Goal: Task Accomplishment & Management: Manage account settings

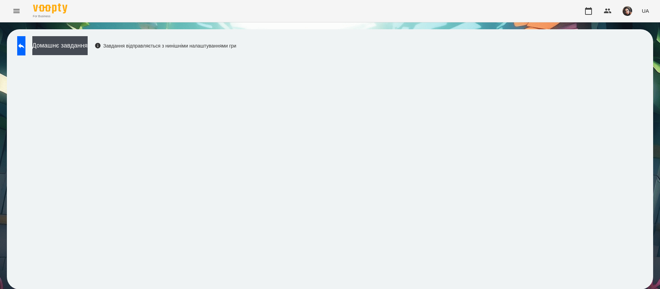
scroll to position [0, 0]
click at [25, 40] on button at bounding box center [21, 45] width 8 height 19
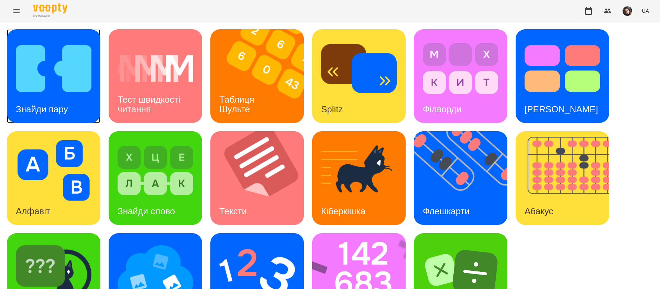
click at [52, 106] on h3 "Знайди пару" at bounding box center [42, 109] width 52 height 10
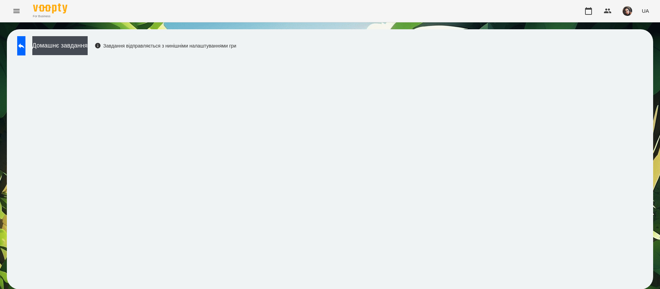
click at [644, 36] on div "Домашнє завдання Завдання відправляється з нинішніми налаштуваннями гри" at bounding box center [330, 159] width 646 height 260
click at [646, 35] on div "Домашнє завдання Завдання відправляється з нинішніми налаштуваннями гри" at bounding box center [330, 158] width 660 height 273
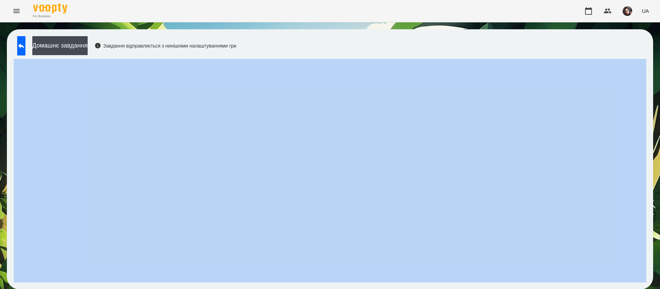
click at [646, 35] on div "Домашнє завдання Завдання відправляється з нинішніми налаштуваннями гри" at bounding box center [330, 158] width 660 height 273
click at [385, 42] on div "Домашнє завдання Завдання відправляється з нинішніми налаштуваннями гри" at bounding box center [330, 159] width 646 height 260
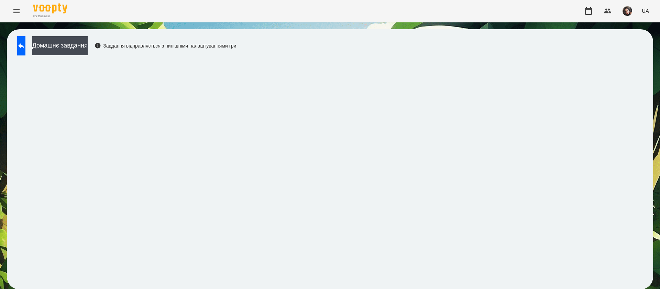
click at [385, 42] on div "Домашнє завдання Завдання відправляється з нинішніми налаштуваннями гри" at bounding box center [330, 159] width 646 height 260
click at [24, 45] on icon at bounding box center [21, 45] width 6 height 5
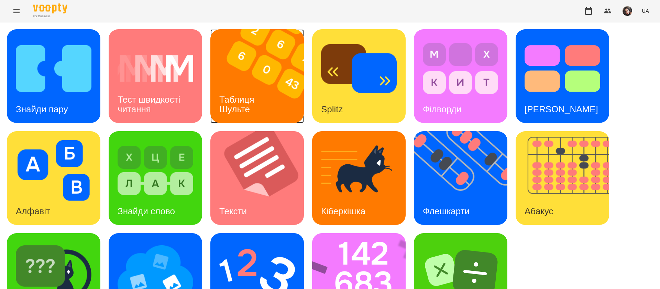
click at [248, 79] on img at bounding box center [261, 76] width 102 height 94
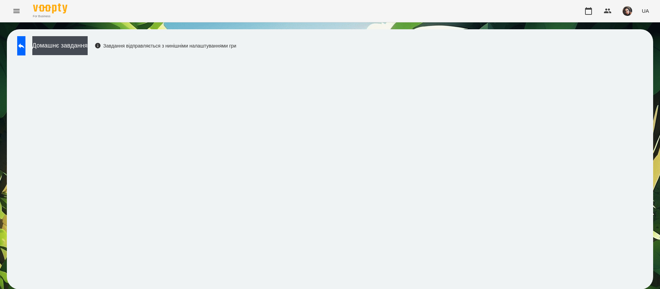
scroll to position [0, 0]
click at [18, 42] on button at bounding box center [21, 45] width 8 height 19
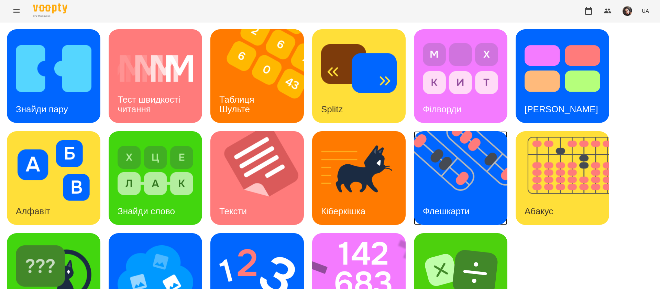
click at [465, 174] on img at bounding box center [465, 178] width 102 height 94
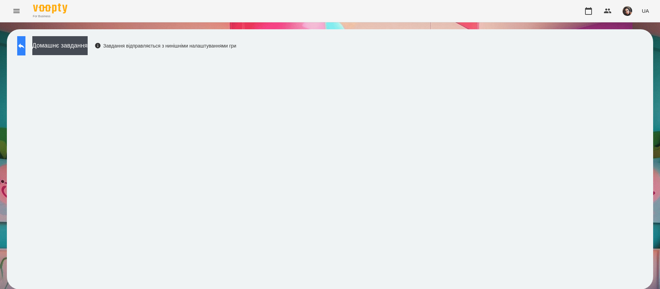
click at [24, 45] on icon at bounding box center [21, 46] width 8 height 8
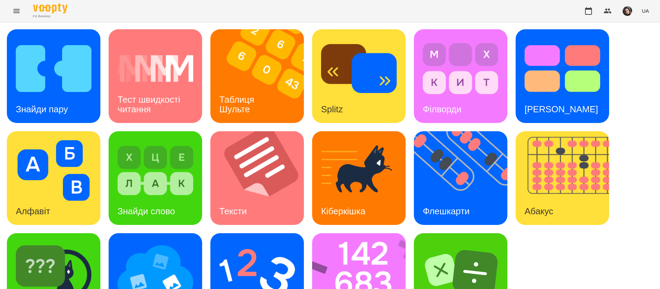
scroll to position [45, 0]
click at [545, 150] on img at bounding box center [567, 178] width 102 height 94
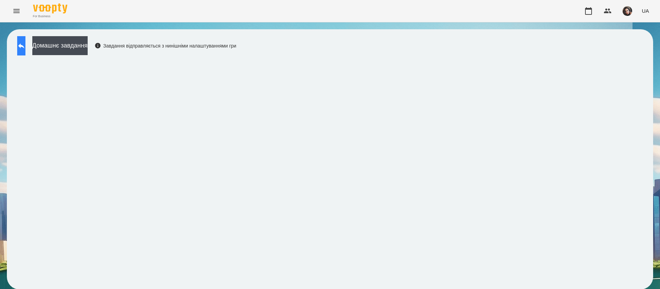
click at [20, 44] on button at bounding box center [21, 45] width 8 height 19
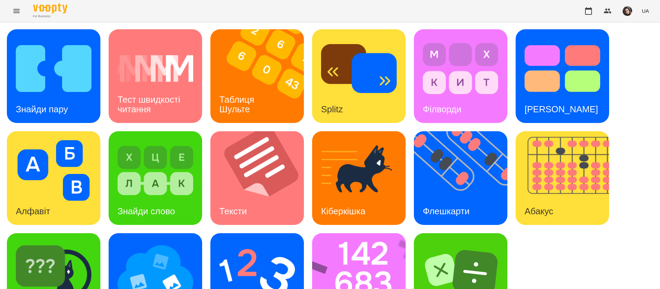
scroll to position [45, 0]
click at [341, 247] on img at bounding box center [363, 280] width 102 height 94
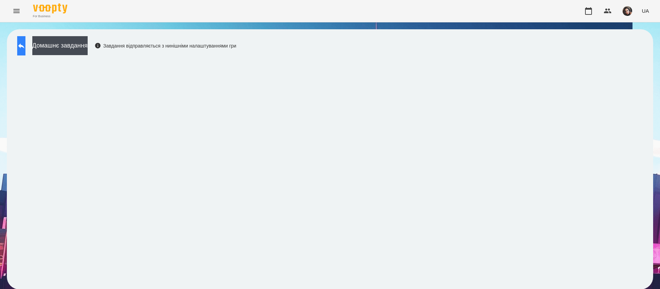
click at [23, 43] on button at bounding box center [21, 45] width 8 height 19
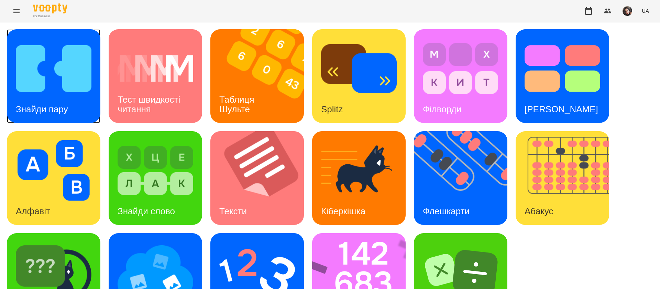
click at [22, 121] on div "Знайди пару" at bounding box center [42, 109] width 70 height 27
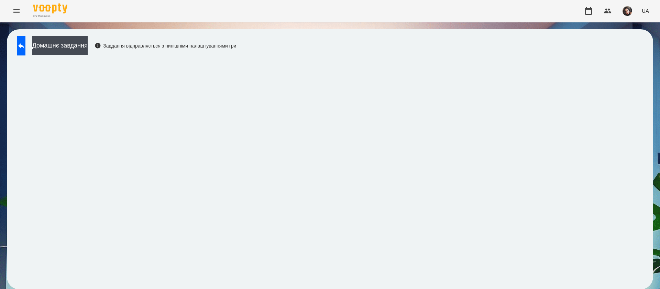
scroll to position [0, 0]
click at [25, 46] on button at bounding box center [21, 45] width 8 height 19
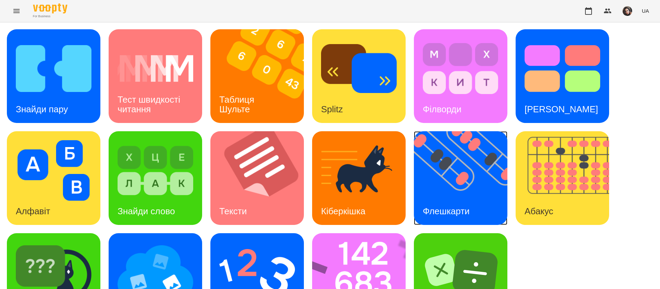
click at [466, 174] on img at bounding box center [465, 178] width 102 height 94
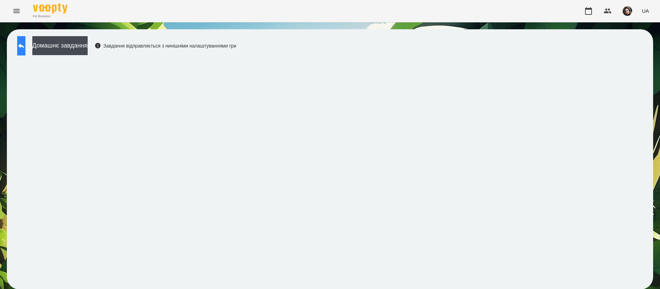
click at [21, 43] on button at bounding box center [21, 45] width 8 height 19
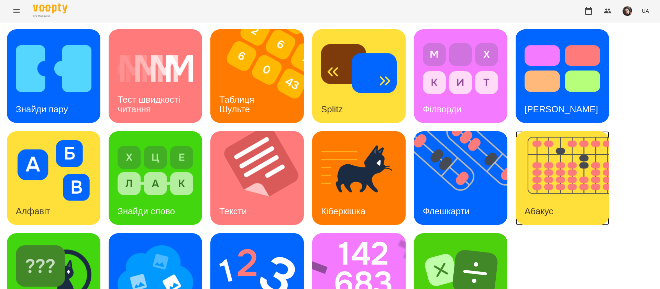
click at [568, 203] on img at bounding box center [567, 178] width 102 height 94
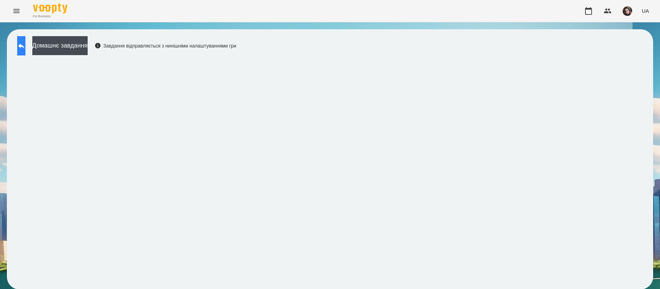
click at [24, 46] on icon at bounding box center [21, 45] width 6 height 5
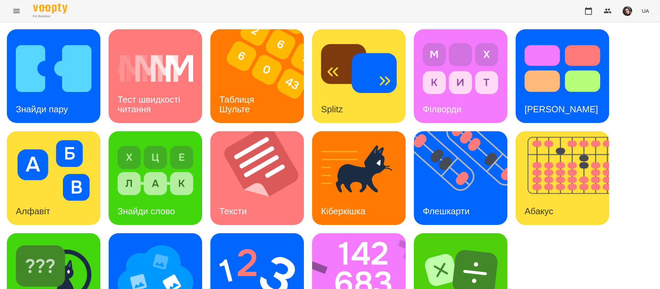
scroll to position [45, 0]
click at [351, 237] on img at bounding box center [363, 280] width 102 height 94
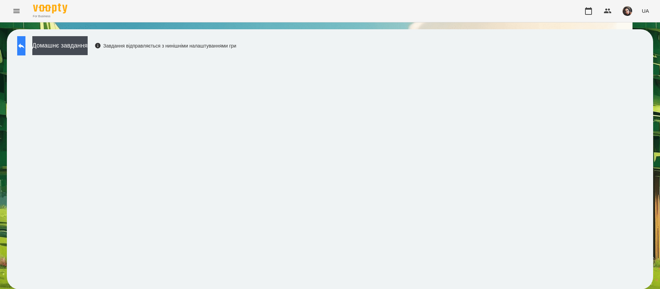
click at [25, 51] on button at bounding box center [21, 45] width 8 height 19
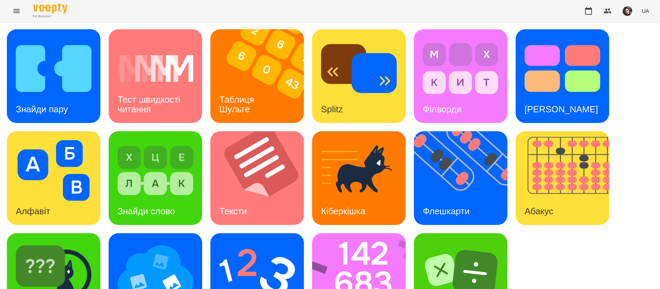
scroll to position [45, 0]
click at [155, 246] on img at bounding box center [156, 272] width 76 height 61
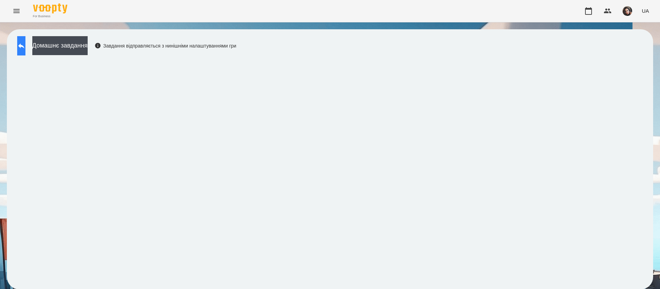
click at [25, 51] on button at bounding box center [21, 45] width 8 height 19
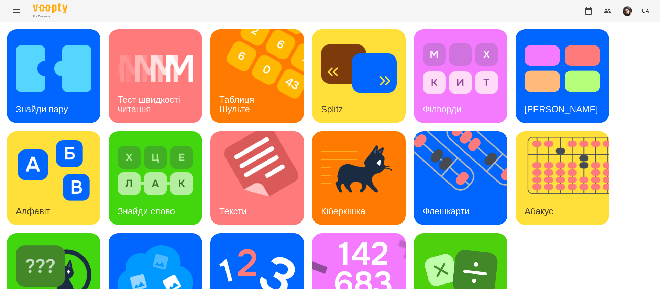
scroll to position [45, 0]
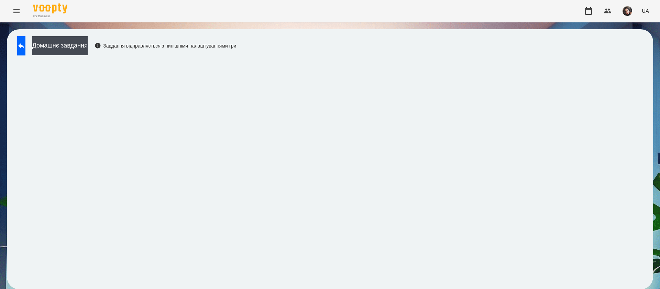
scroll to position [0, 0]
click at [18, 46] on button at bounding box center [21, 45] width 8 height 19
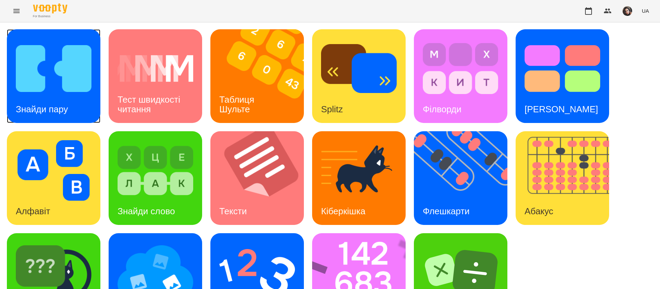
click at [70, 77] on img at bounding box center [54, 68] width 76 height 61
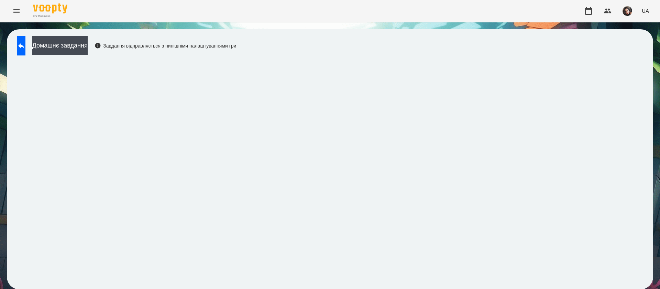
click at [272, 17] on div "For Business UA" at bounding box center [330, 11] width 660 height 22
click at [25, 49] on icon at bounding box center [21, 46] width 8 height 8
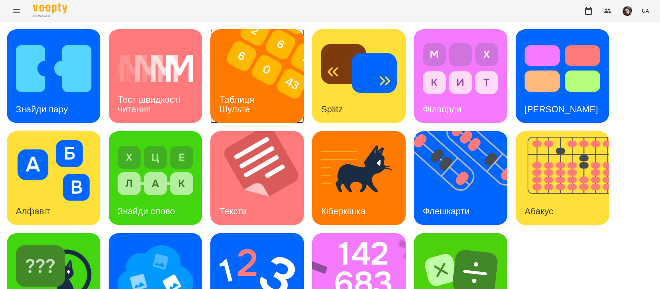
click at [244, 86] on div "Таблиця Шульте" at bounding box center [237, 104] width 55 height 37
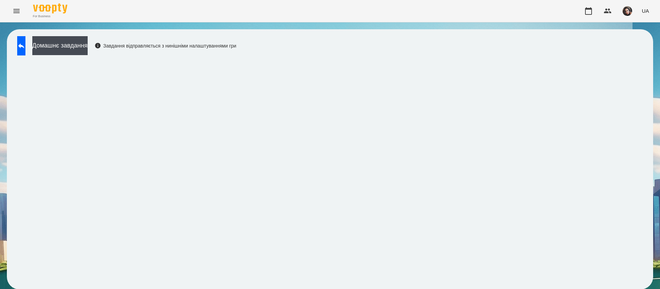
click at [647, 13] on span "UA" at bounding box center [645, 10] width 7 height 7
click at [629, 57] on div "Русский" at bounding box center [632, 51] width 35 height 12
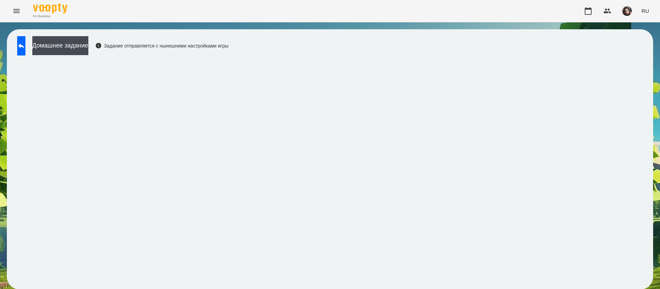
scroll to position [0, 0]
click at [19, 46] on button at bounding box center [21, 45] width 8 height 19
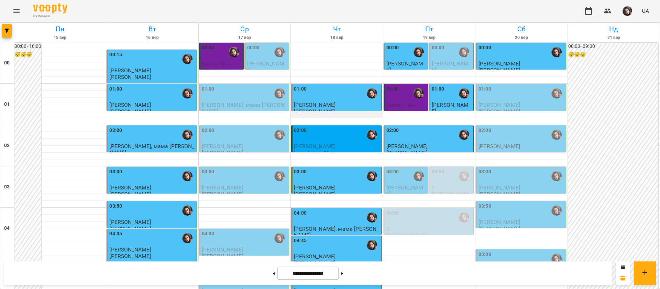
scroll to position [775, 0]
click at [343, 272] on button at bounding box center [342, 272] width 2 height 15
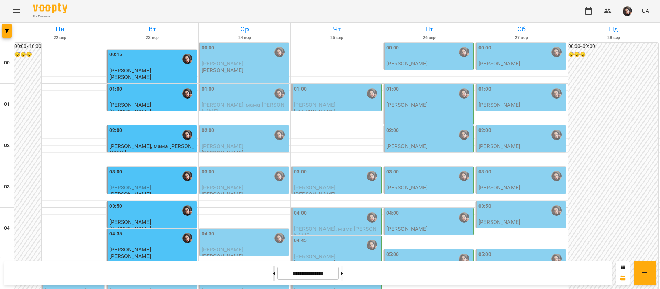
click at [273, 274] on button at bounding box center [274, 272] width 2 height 15
type input "**********"
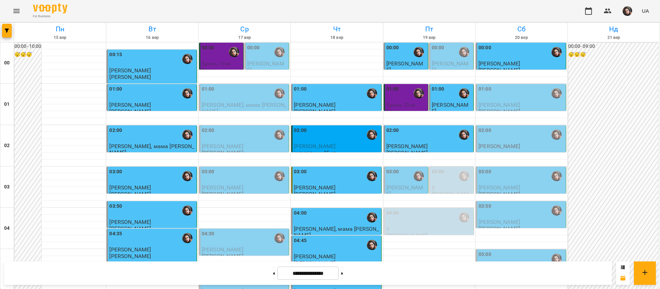
click at [511, 104] on span "[PERSON_NAME]" at bounding box center [500, 104] width 42 height 7
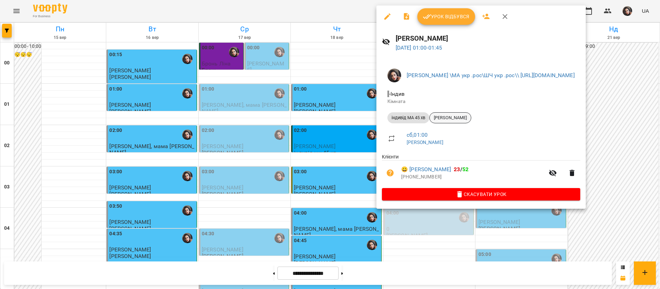
click at [454, 119] on span "[PERSON_NAME]" at bounding box center [450, 118] width 41 height 6
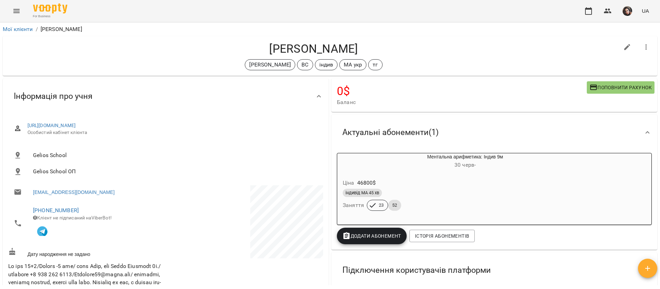
drag, startPoint x: 270, startPoint y: 47, endPoint x: 361, endPoint y: 40, distance: 90.7
click at [361, 40] on div "Tymur Makhinia Оксана Михайлишин ВС індив МА укр тг" at bounding box center [330, 56] width 655 height 40
copy h4 "[PERSON_NAME]"
click at [23, 13] on button "Menu" at bounding box center [16, 11] width 17 height 17
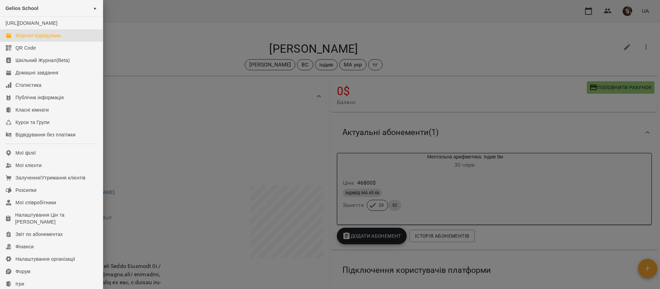
click at [25, 39] on div "Журнал відвідувань" at bounding box center [38, 35] width 46 height 7
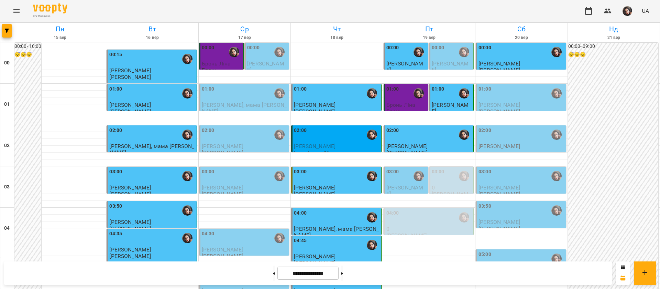
click at [516, 100] on div "01:00" at bounding box center [522, 93] width 86 height 16
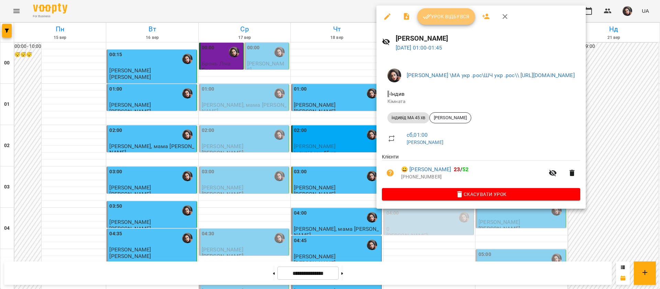
click at [457, 20] on span "Урок відбувся" at bounding box center [446, 16] width 47 height 8
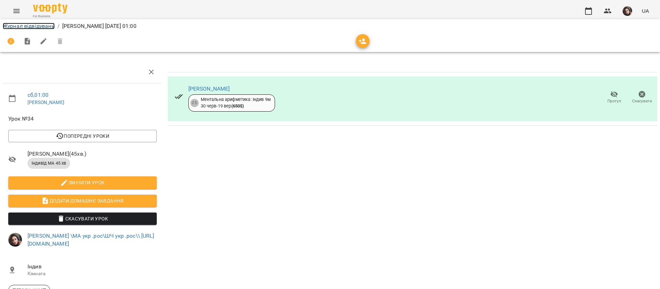
click at [18, 26] on link "Журнал відвідувань" at bounding box center [29, 26] width 52 height 7
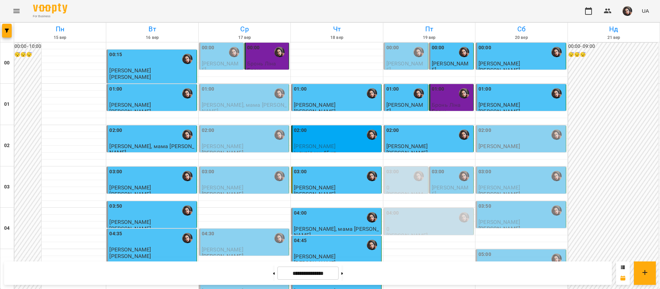
click at [485, 145] on p "[PERSON_NAME]" at bounding box center [500, 146] width 42 height 6
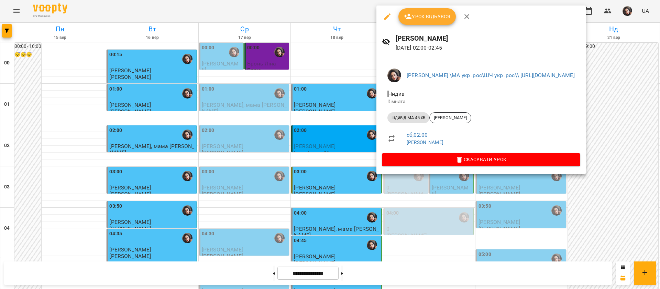
click at [437, 25] on div "Урок відбувся" at bounding box center [481, 17] width 209 height 22
click at [436, 22] on button "Урок відбувся" at bounding box center [428, 16] width 58 height 17
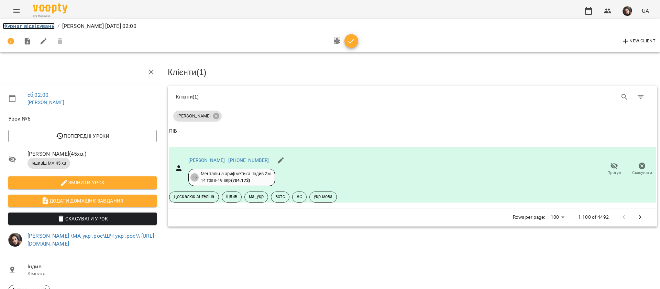
click at [23, 27] on link "Журнал відвідувань" at bounding box center [29, 26] width 52 height 7
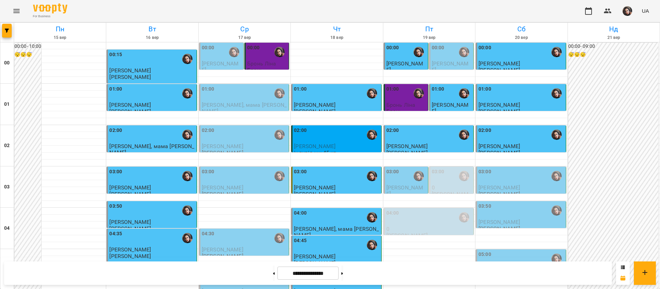
click at [505, 133] on div "02:00" at bounding box center [522, 135] width 86 height 16
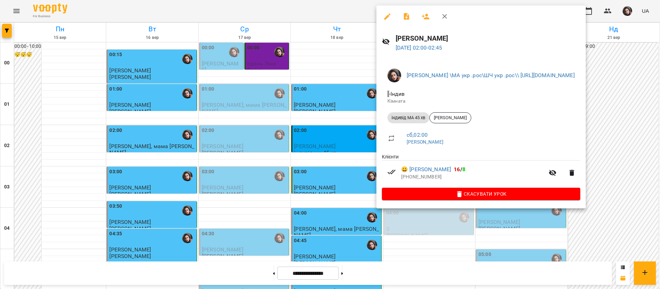
click at [298, 5] on div at bounding box center [330, 144] width 660 height 289
